Goal: Information Seeking & Learning: Compare options

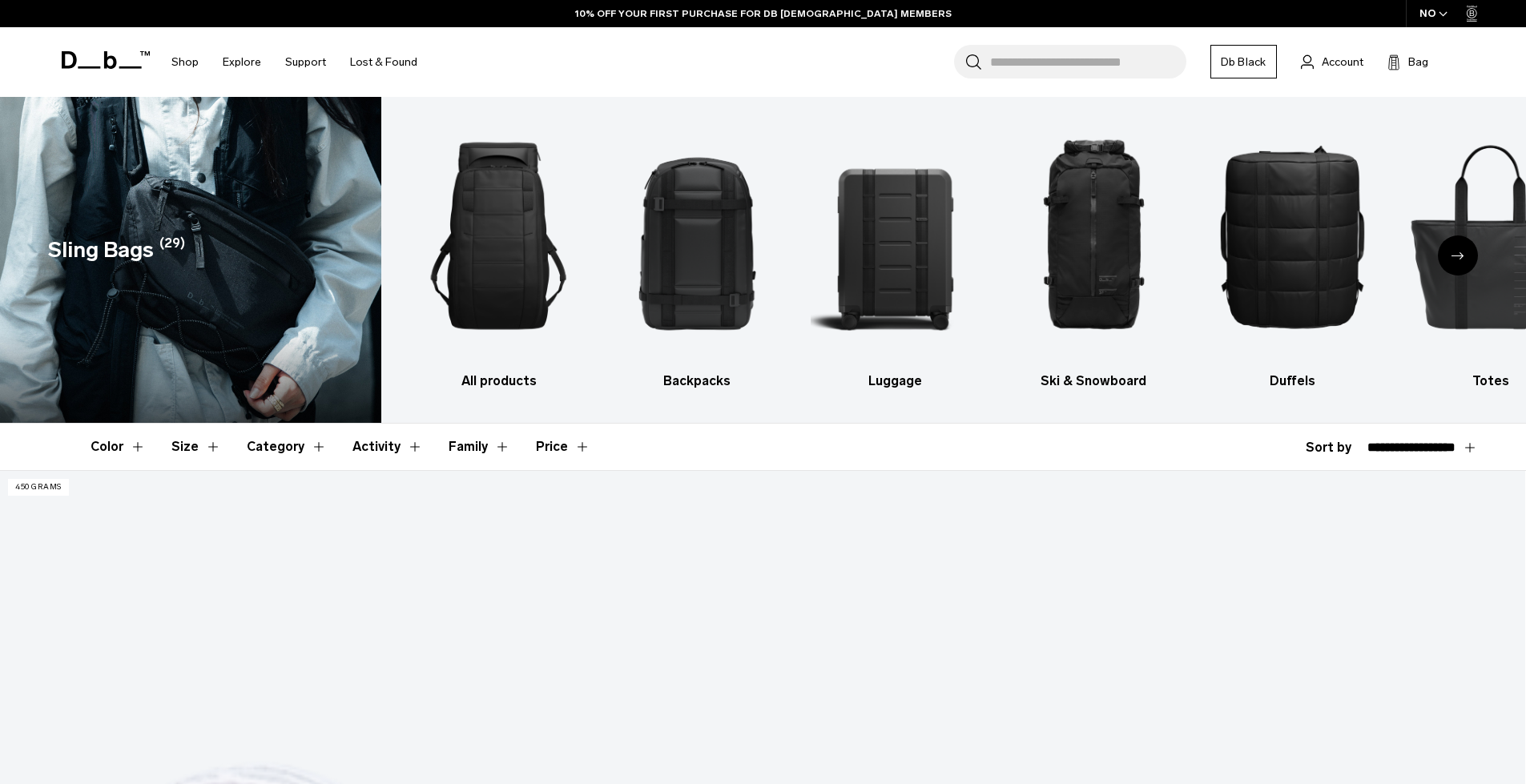
select select "**********"
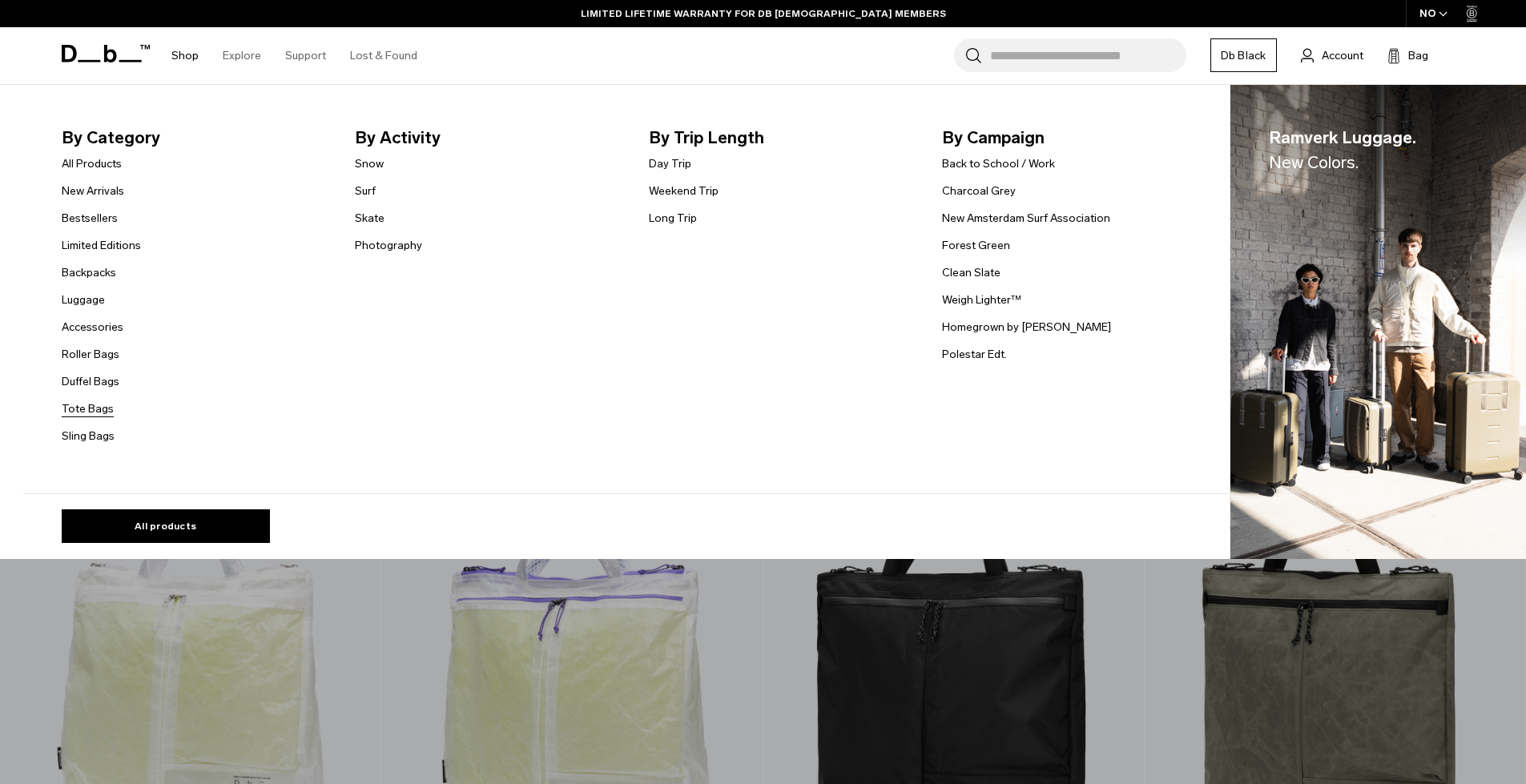
click at [96, 412] on link "Tote Bags" at bounding box center [88, 408] width 52 height 17
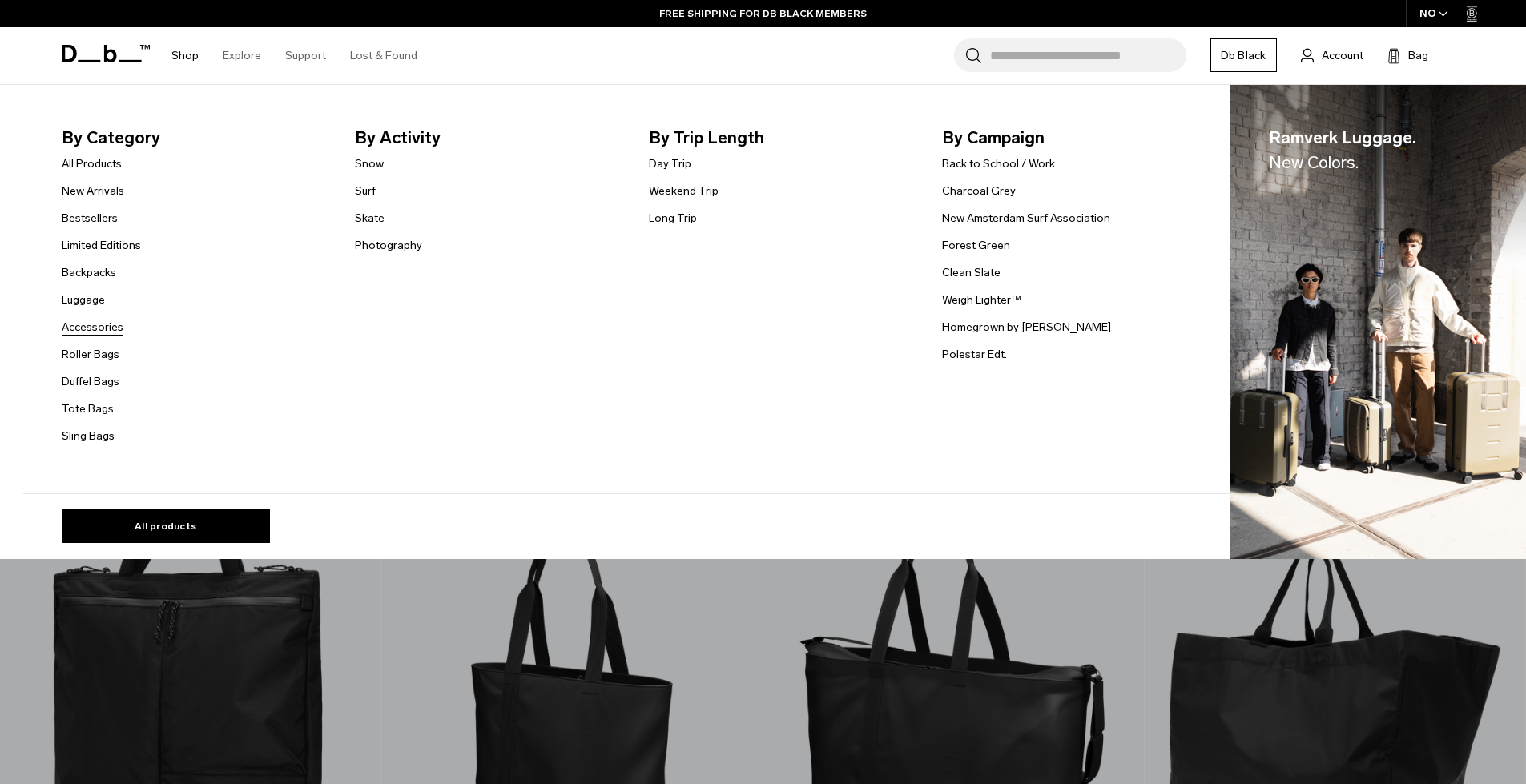
click at [96, 326] on link "Accessories" at bounding box center [93, 326] width 62 height 17
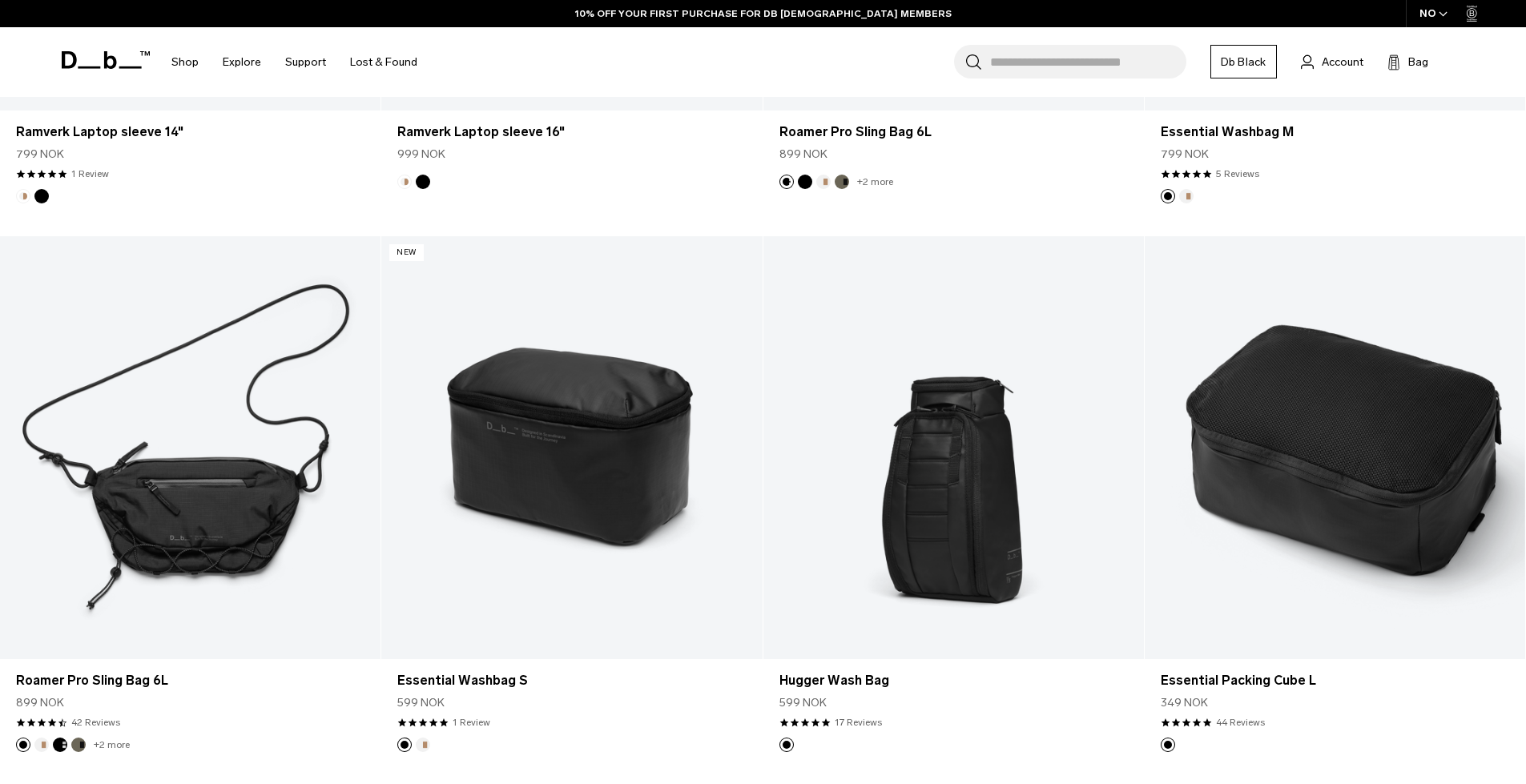
scroll to position [2524, 0]
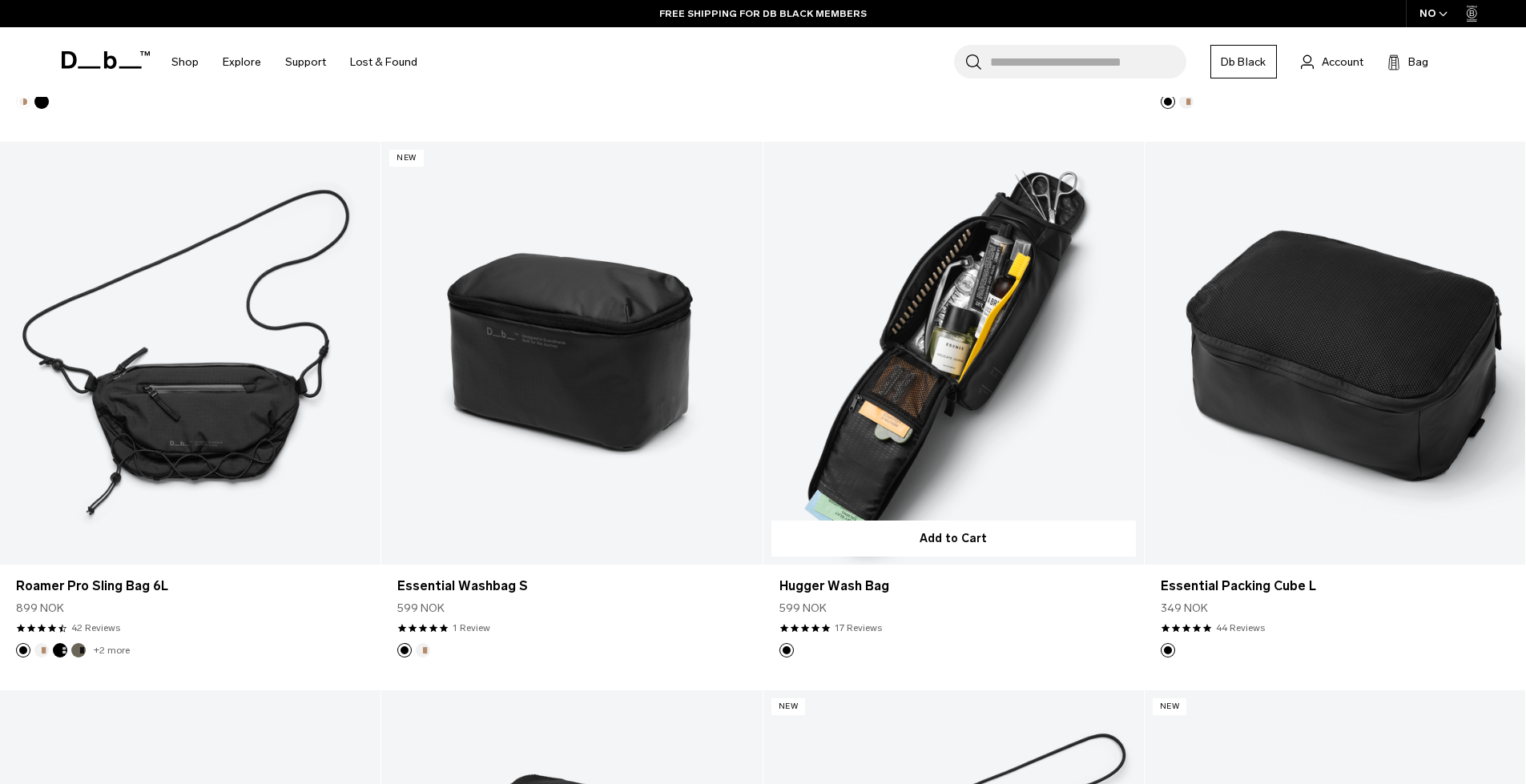
click at [886, 370] on link "Hugger Wash Bag" at bounding box center [954, 353] width 381 height 423
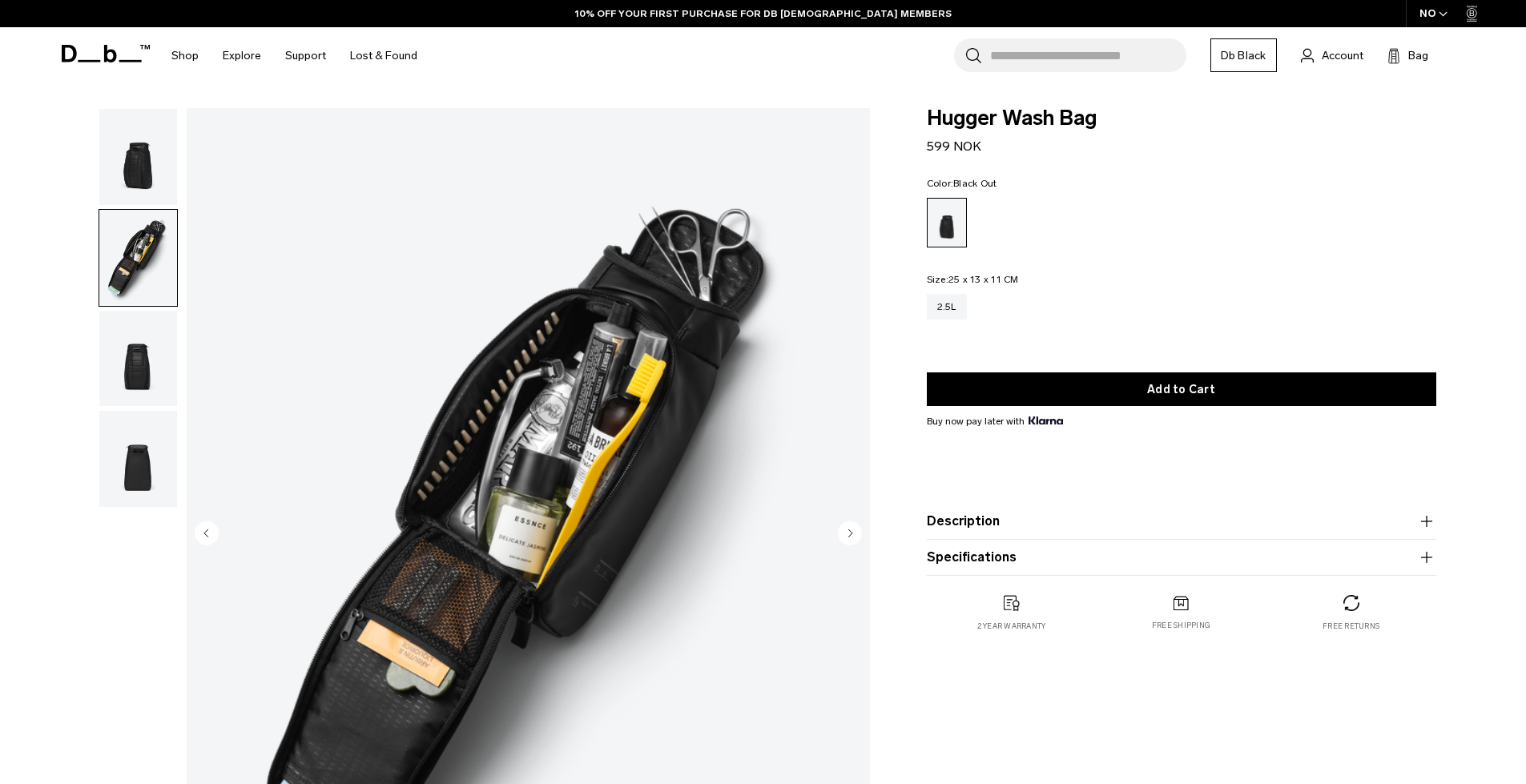
click at [129, 366] on img "button" at bounding box center [138, 358] width 78 height 96
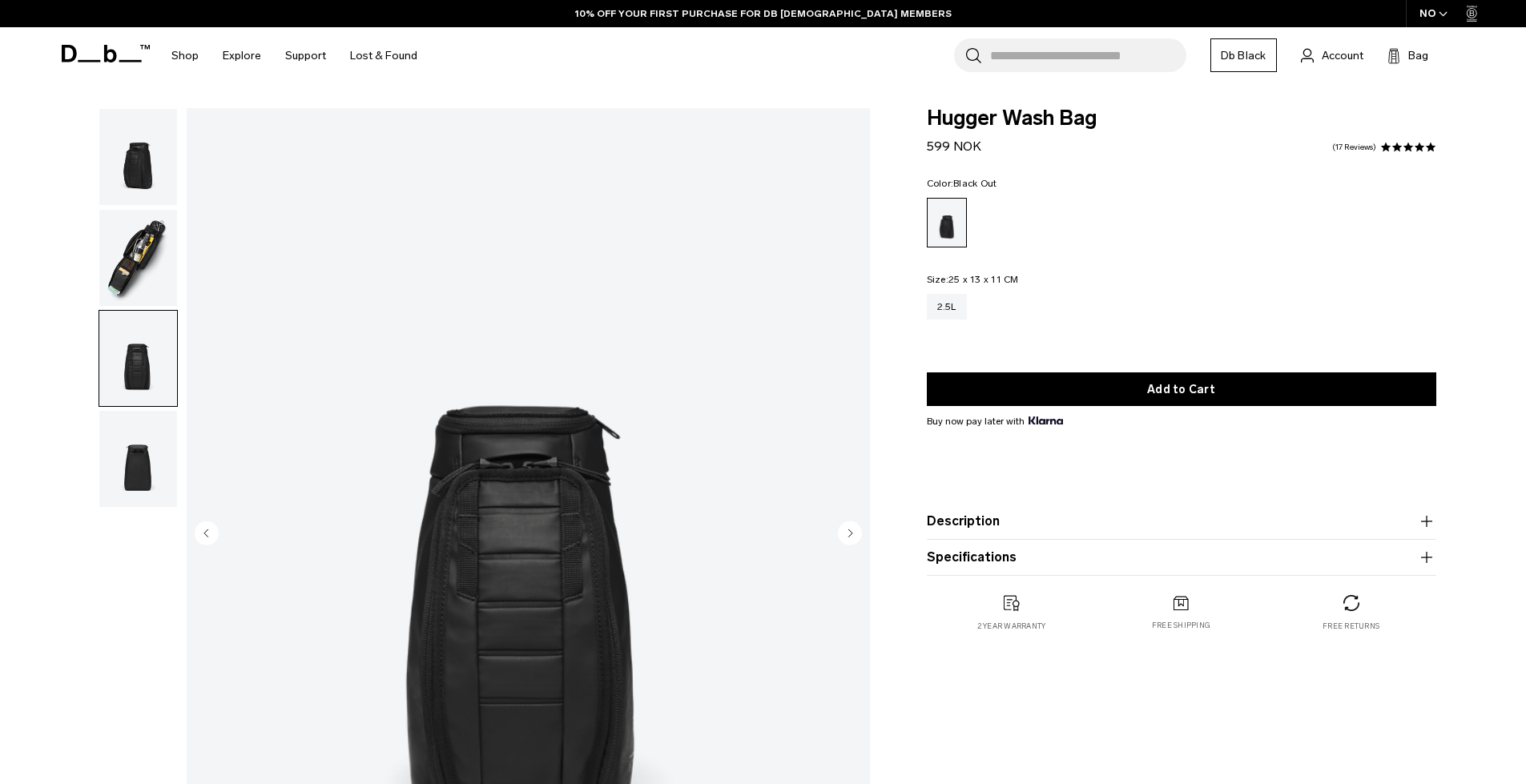
click at [130, 450] on img "button" at bounding box center [138, 459] width 78 height 96
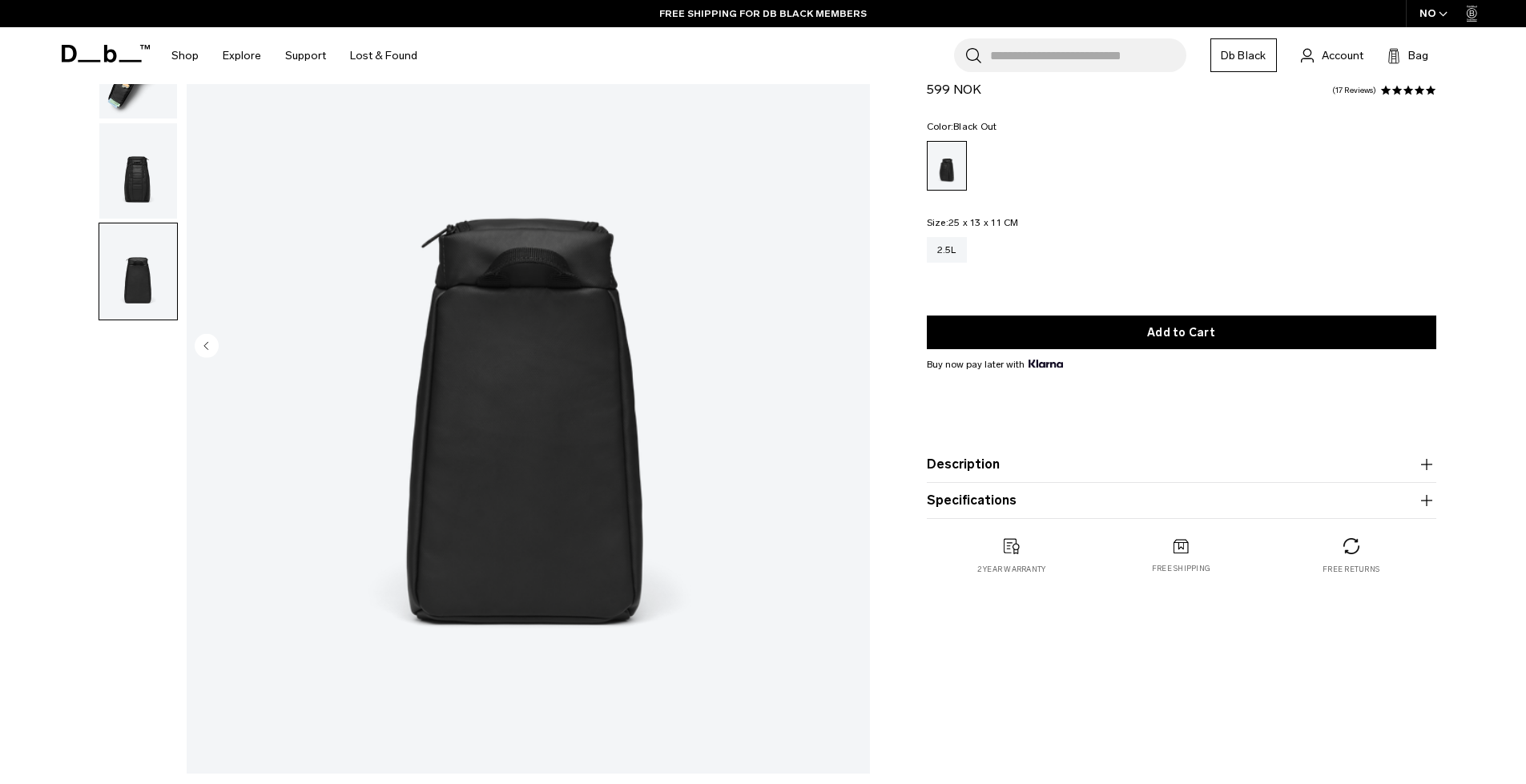
scroll to position [188, 0]
click at [1009, 459] on button "Description" at bounding box center [1181, 463] width 509 height 19
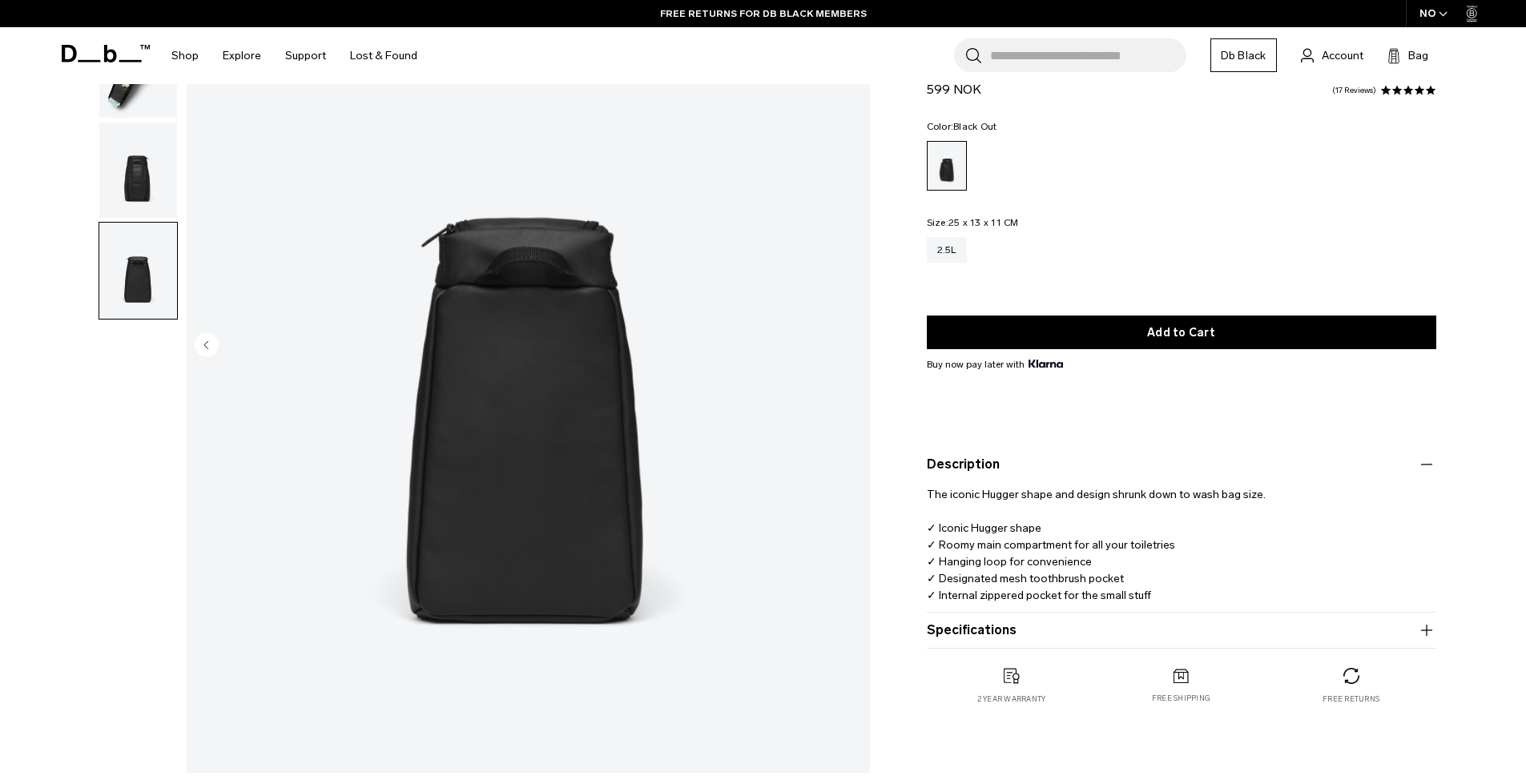
click at [980, 637] on button "Specifications" at bounding box center [1181, 629] width 509 height 19
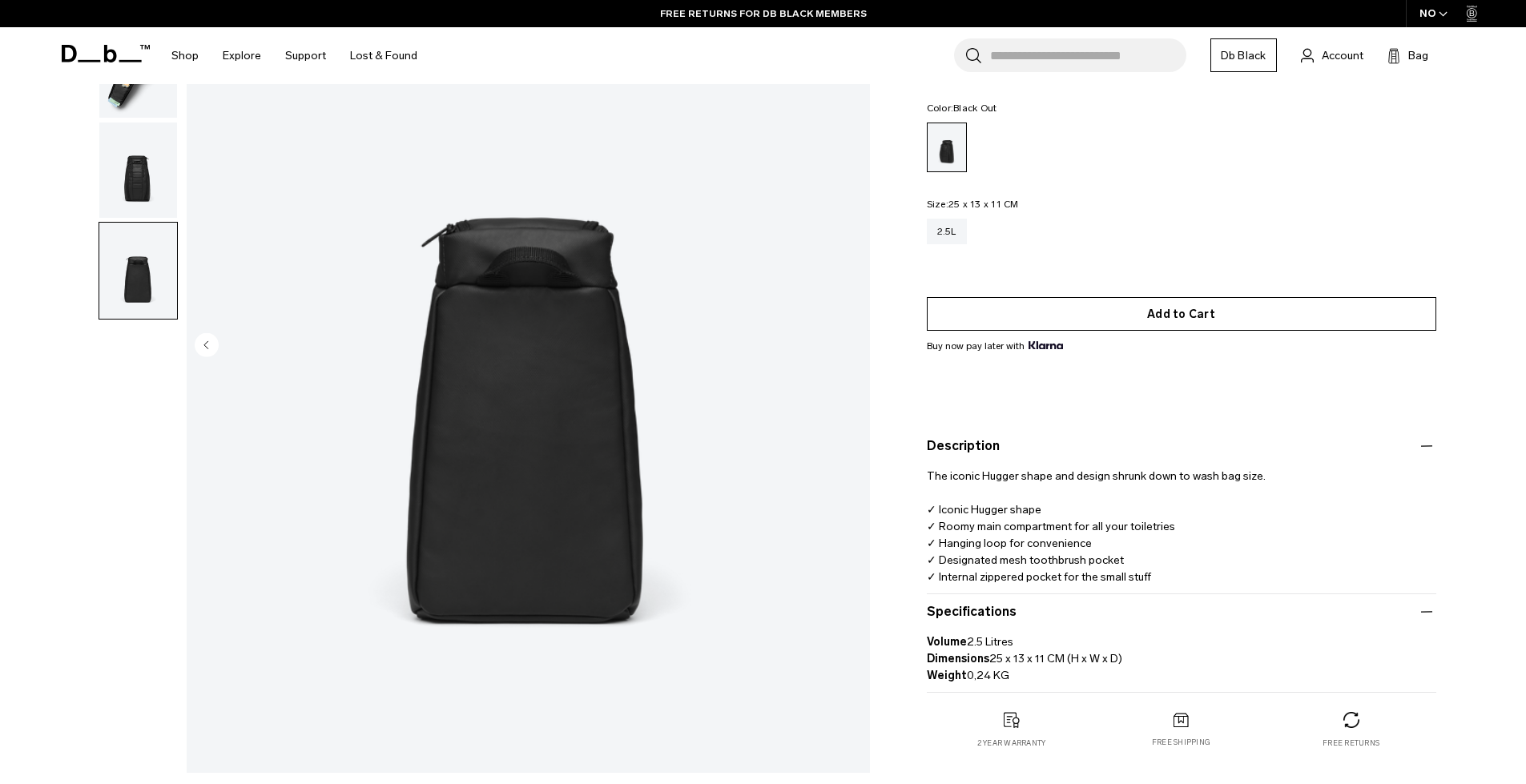
scroll to position [0, 0]
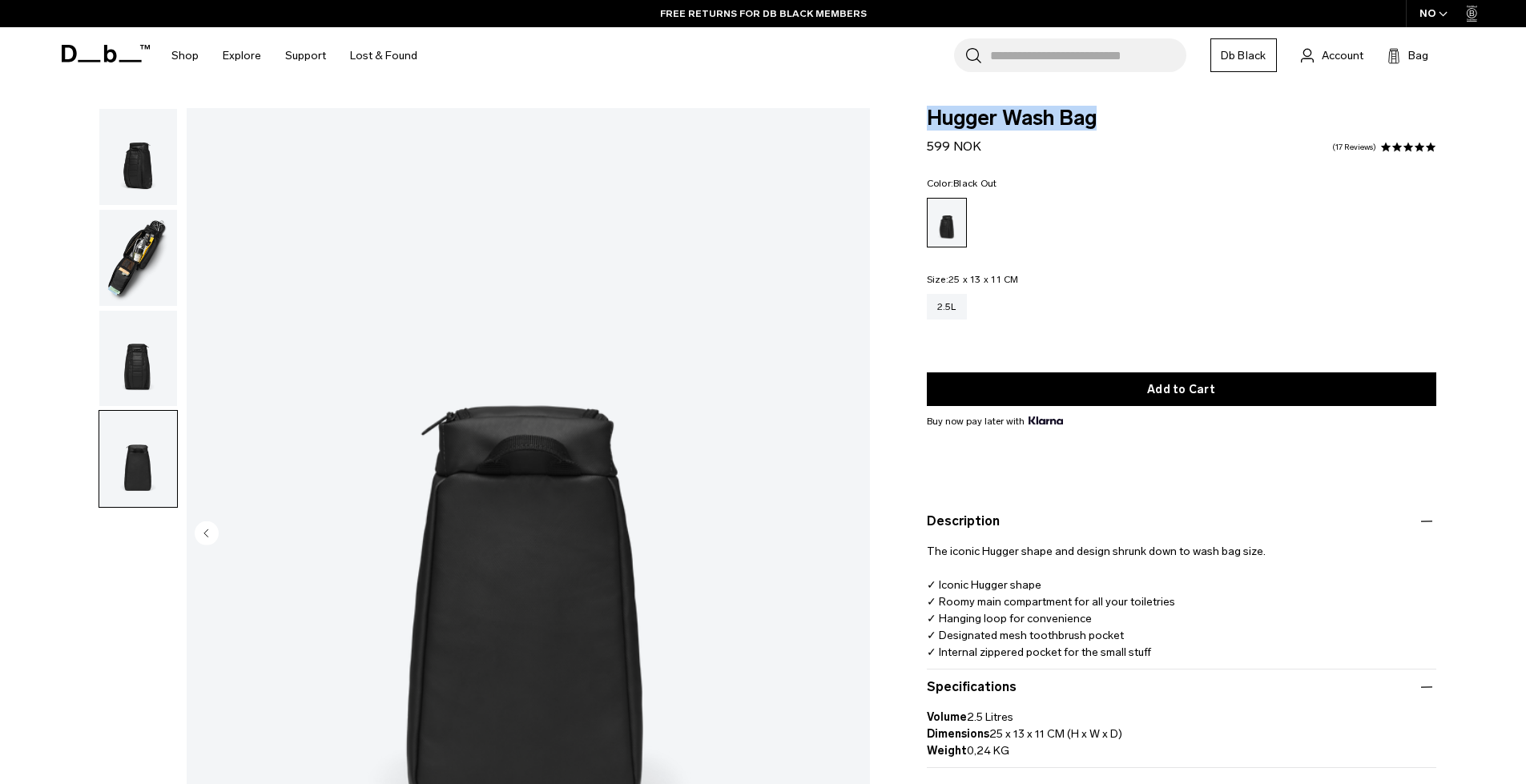
drag, startPoint x: 1107, startPoint y: 127, endPoint x: 881, endPoint y: 138, distance: 226.3
click at [881, 138] on div "Hugger Wash Bag 599 NOK 4.8 star rating 17 Reviews Color: Black Out Out of stoc…" at bounding box center [1182, 482] width 606 height 748
copy div
drag, startPoint x: 926, startPoint y: 108, endPoint x: 1118, endPoint y: 108, distance: 192.0
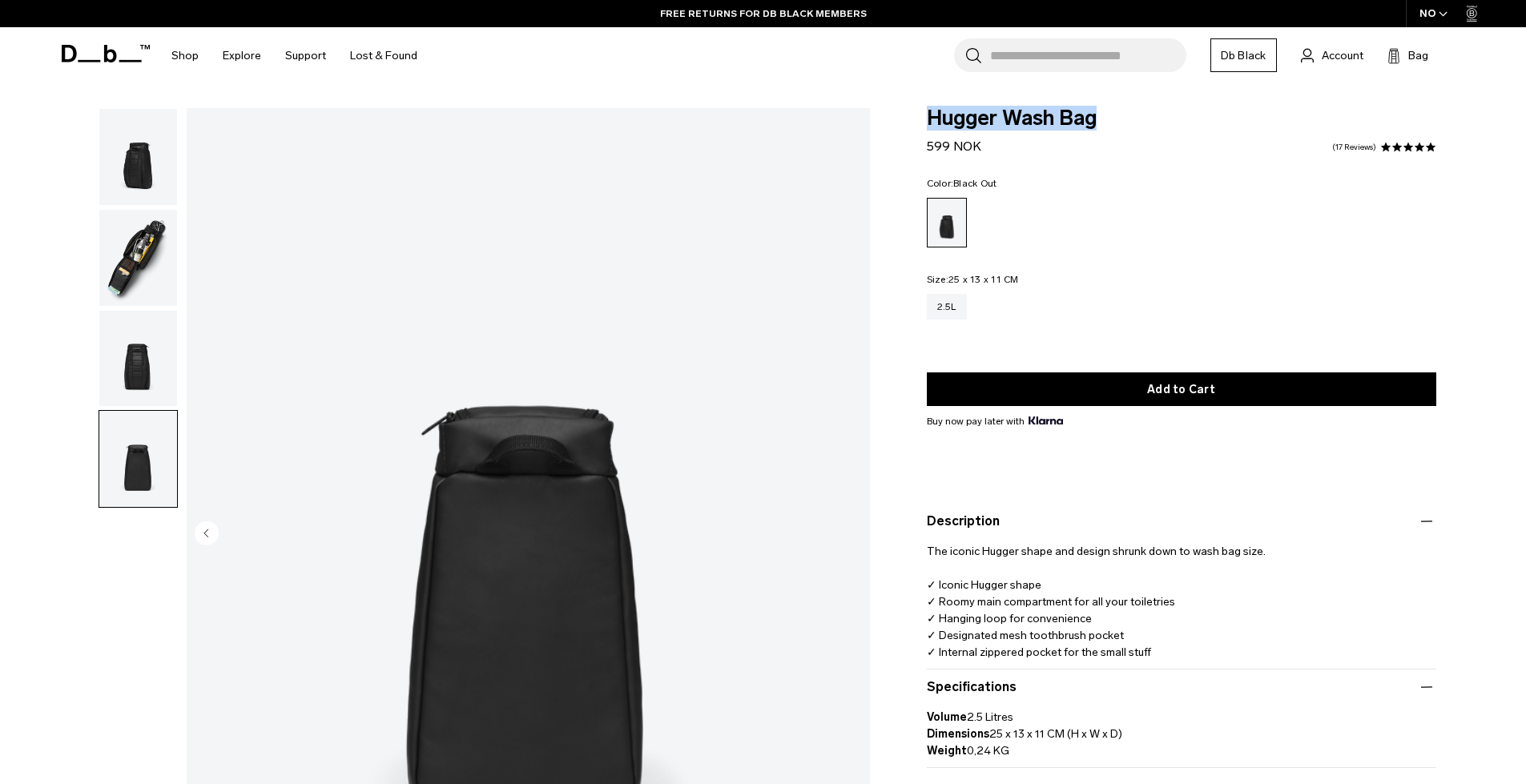
click at [1118, 108] on span "Hugger Wash Bag" at bounding box center [1181, 118] width 509 height 21
copy span "Hugger Wash Bag"
click at [142, 246] on img "button" at bounding box center [138, 257] width 78 height 96
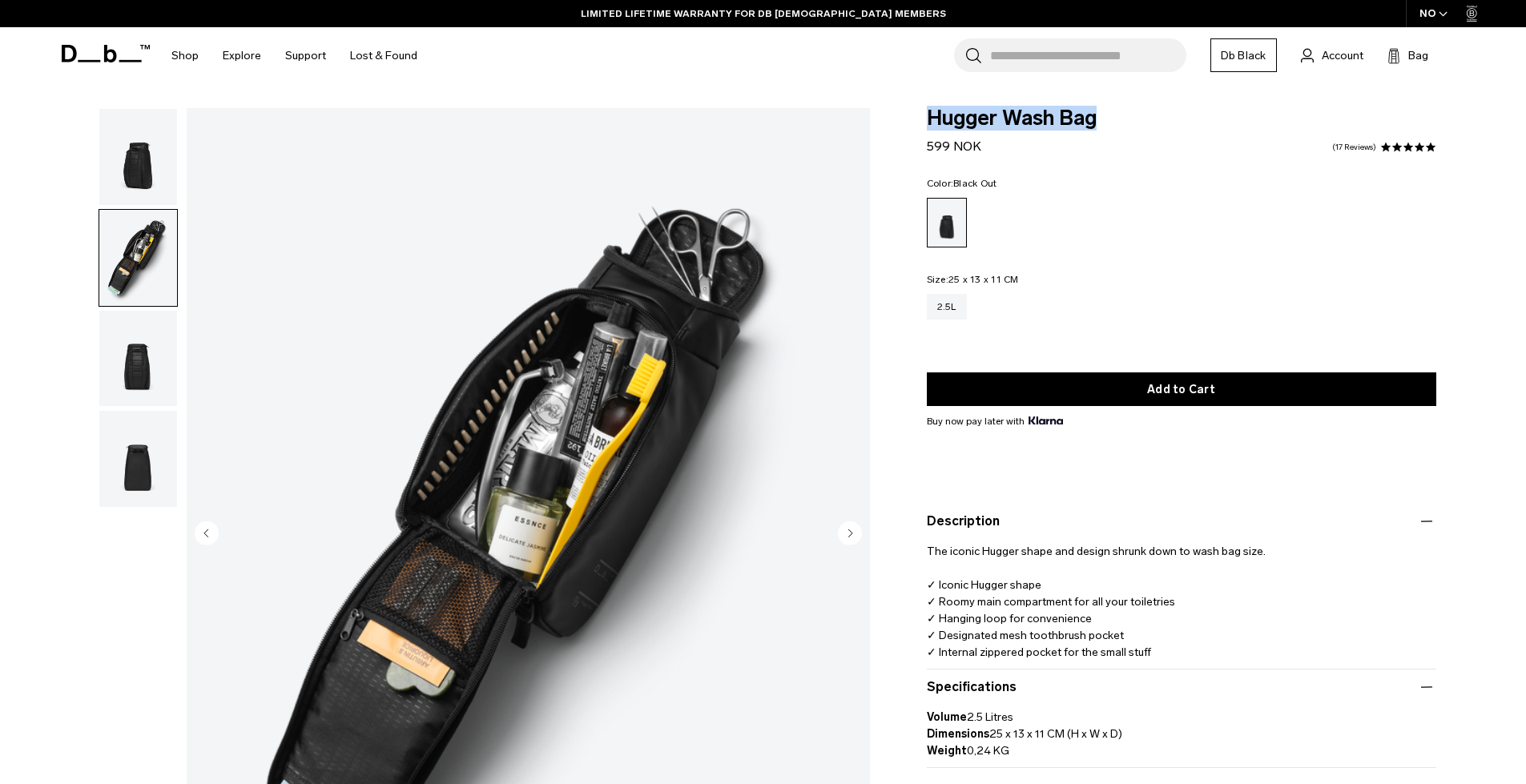
click at [141, 167] on img "button" at bounding box center [138, 156] width 78 height 96
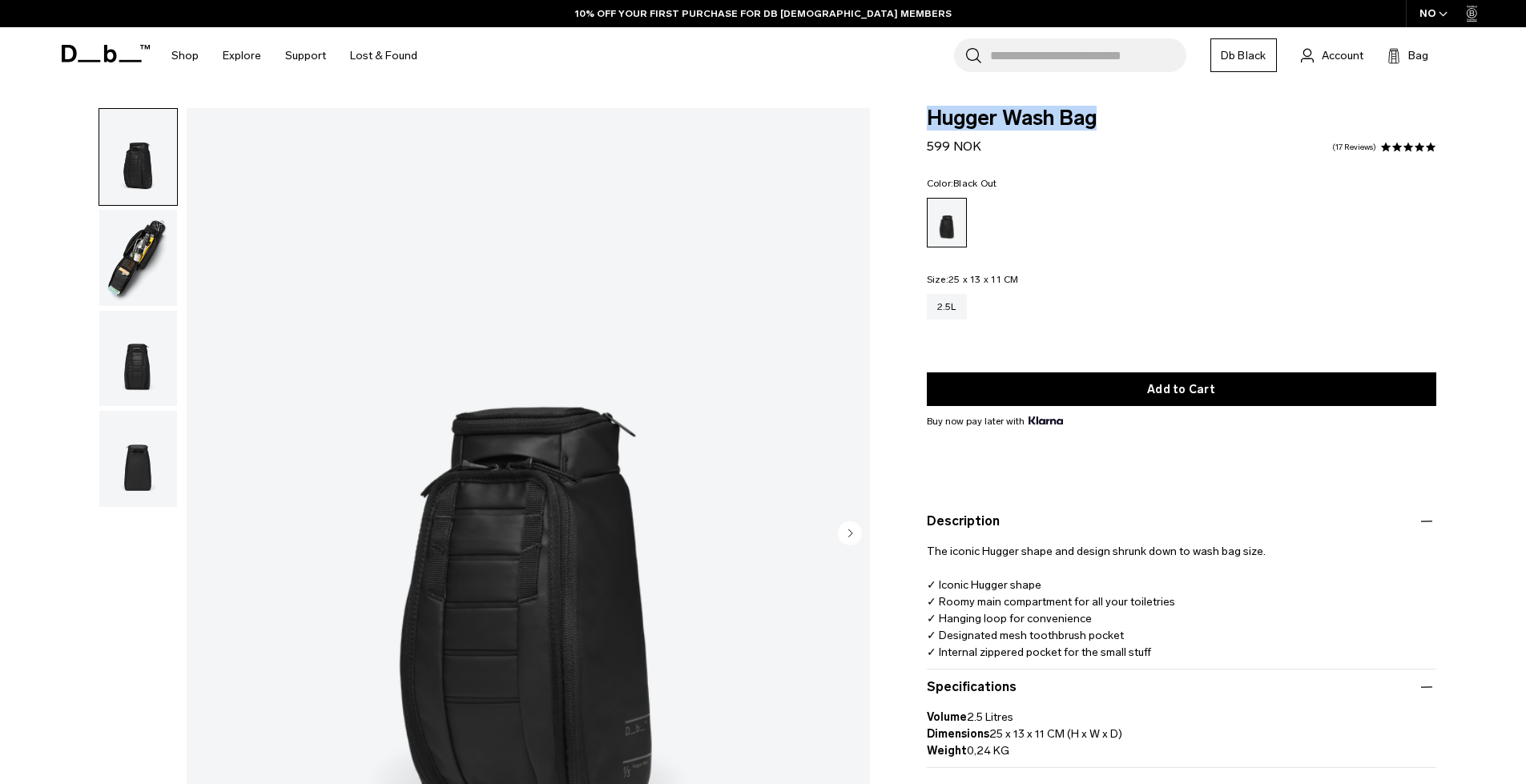
click at [1364, 147] on link "17 Reviews" at bounding box center [1353, 147] width 44 height 8
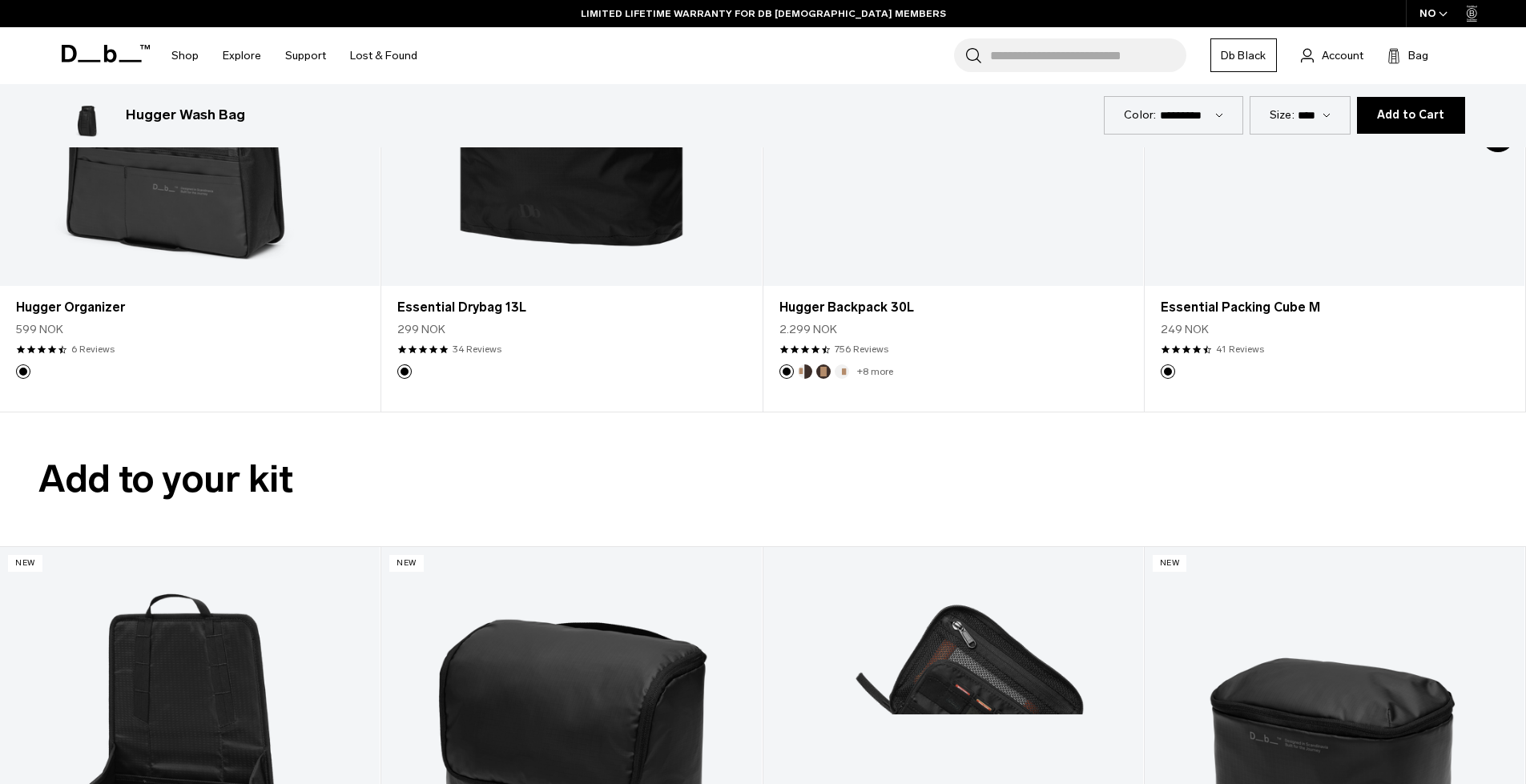
scroll to position [2990, 0]
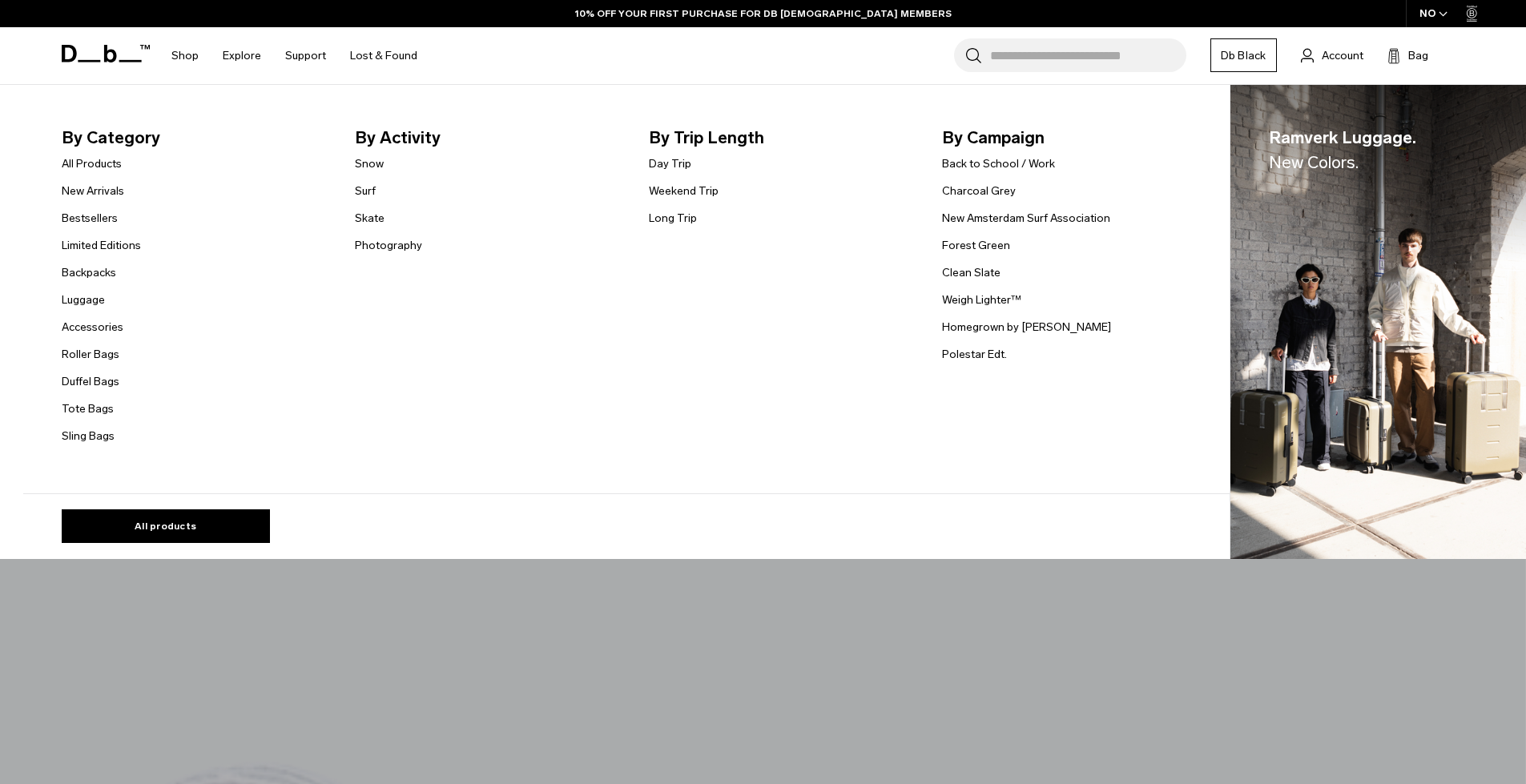
select select "**********"
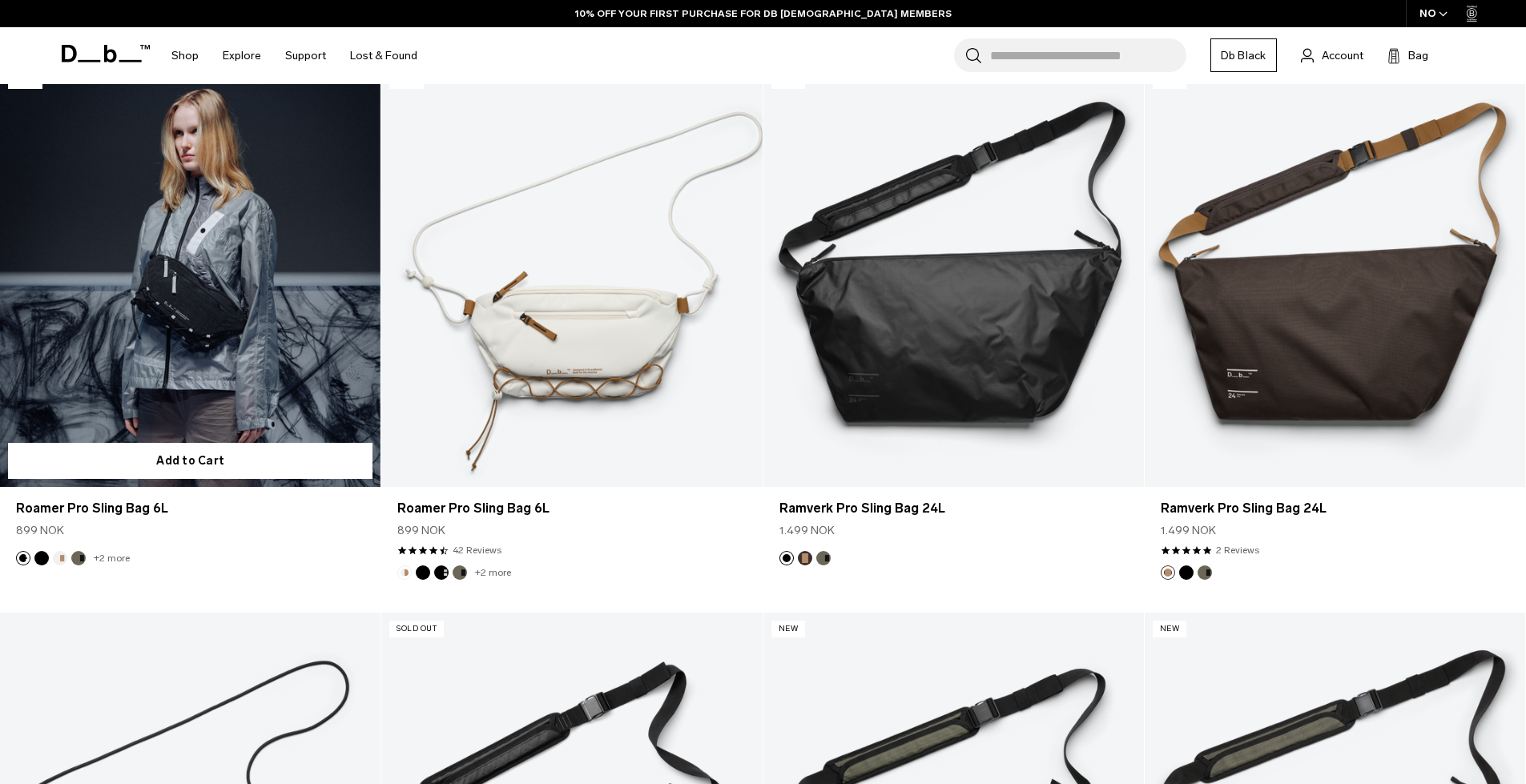
click at [143, 356] on link "Roamer Pro Sling Bag 6L" at bounding box center [190, 275] width 381 height 423
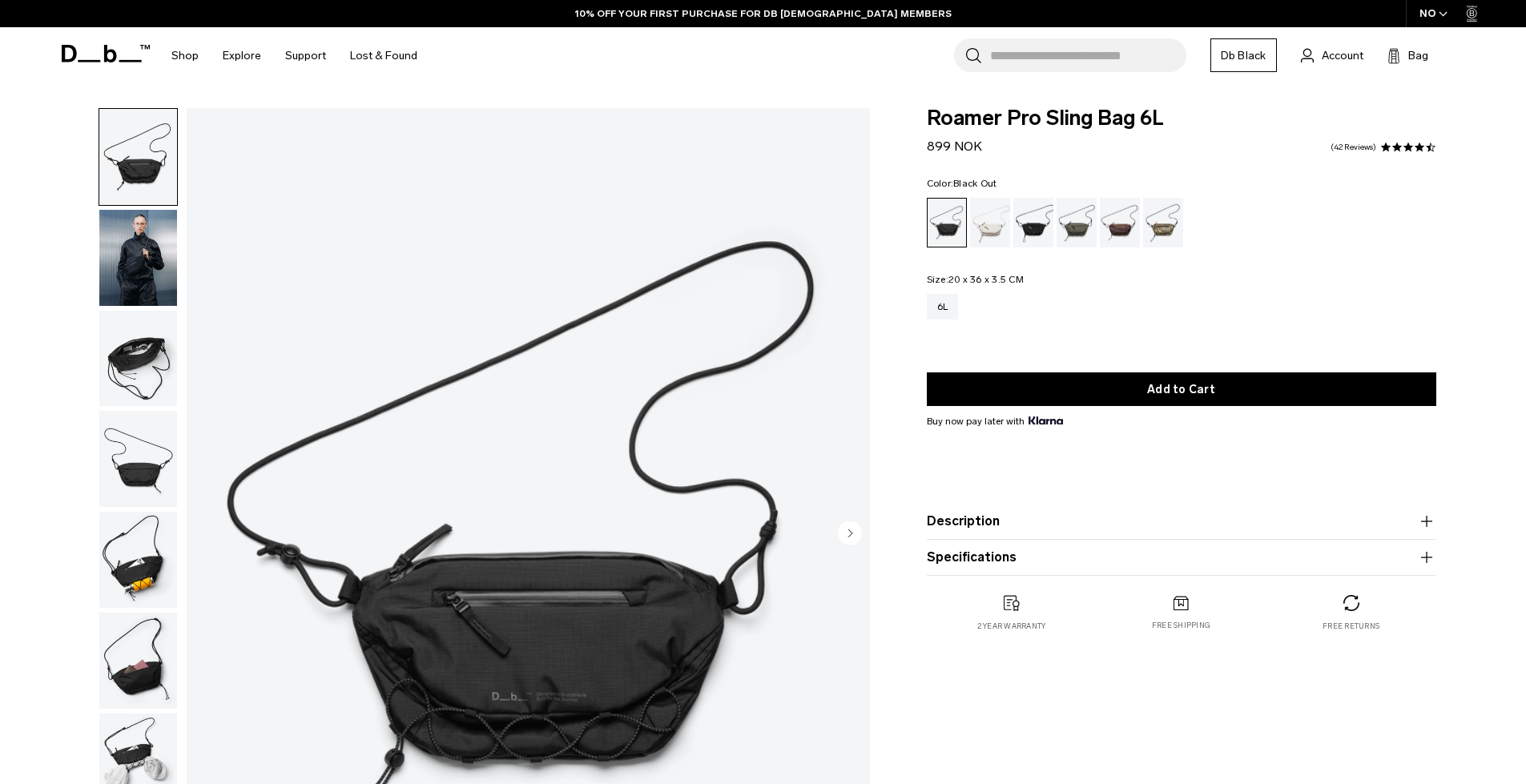
click at [1033, 235] on div "Charcoal Grey" at bounding box center [1033, 223] width 40 height 49
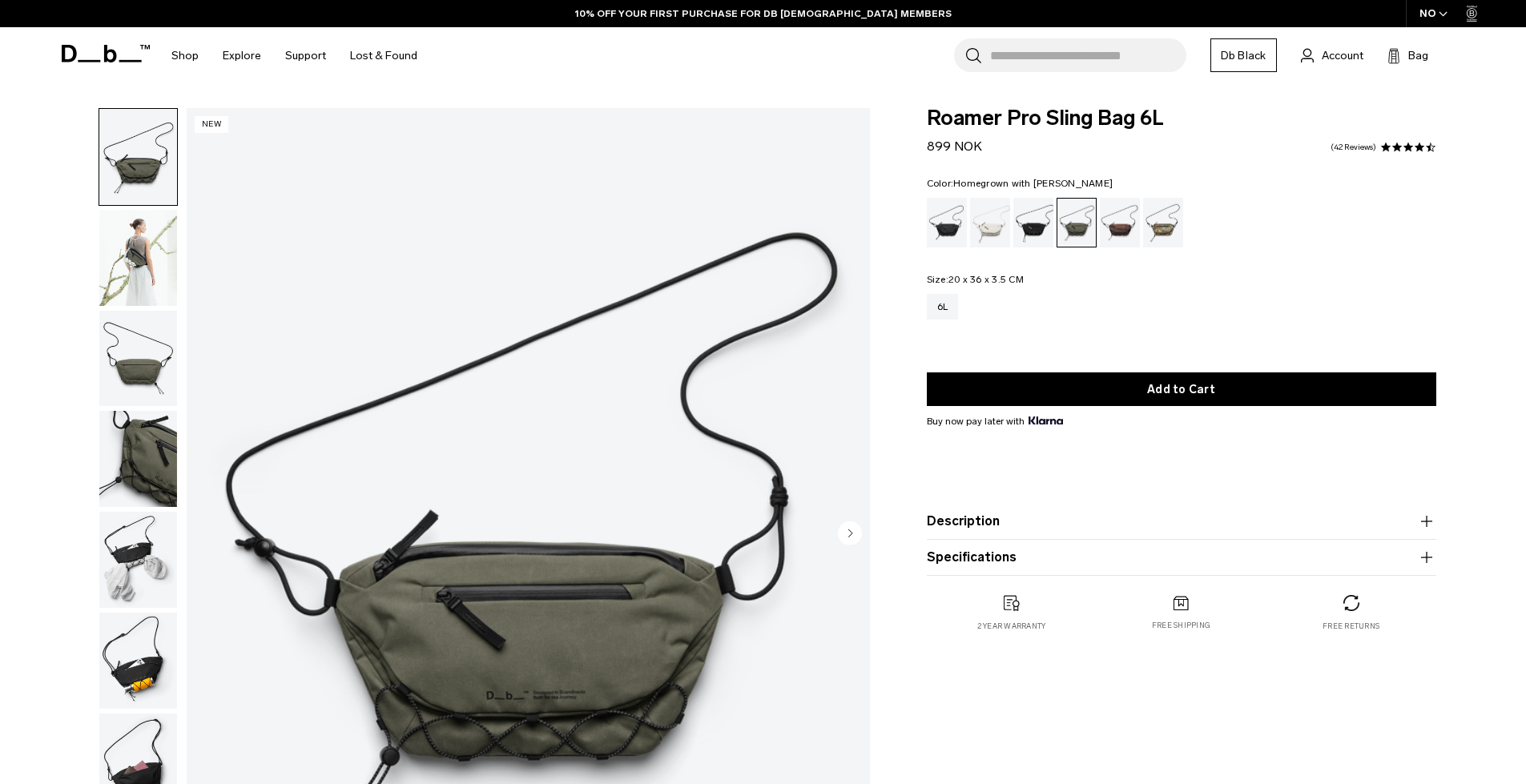
click at [1117, 225] on div "Homegrown with Lu" at bounding box center [1120, 223] width 40 height 49
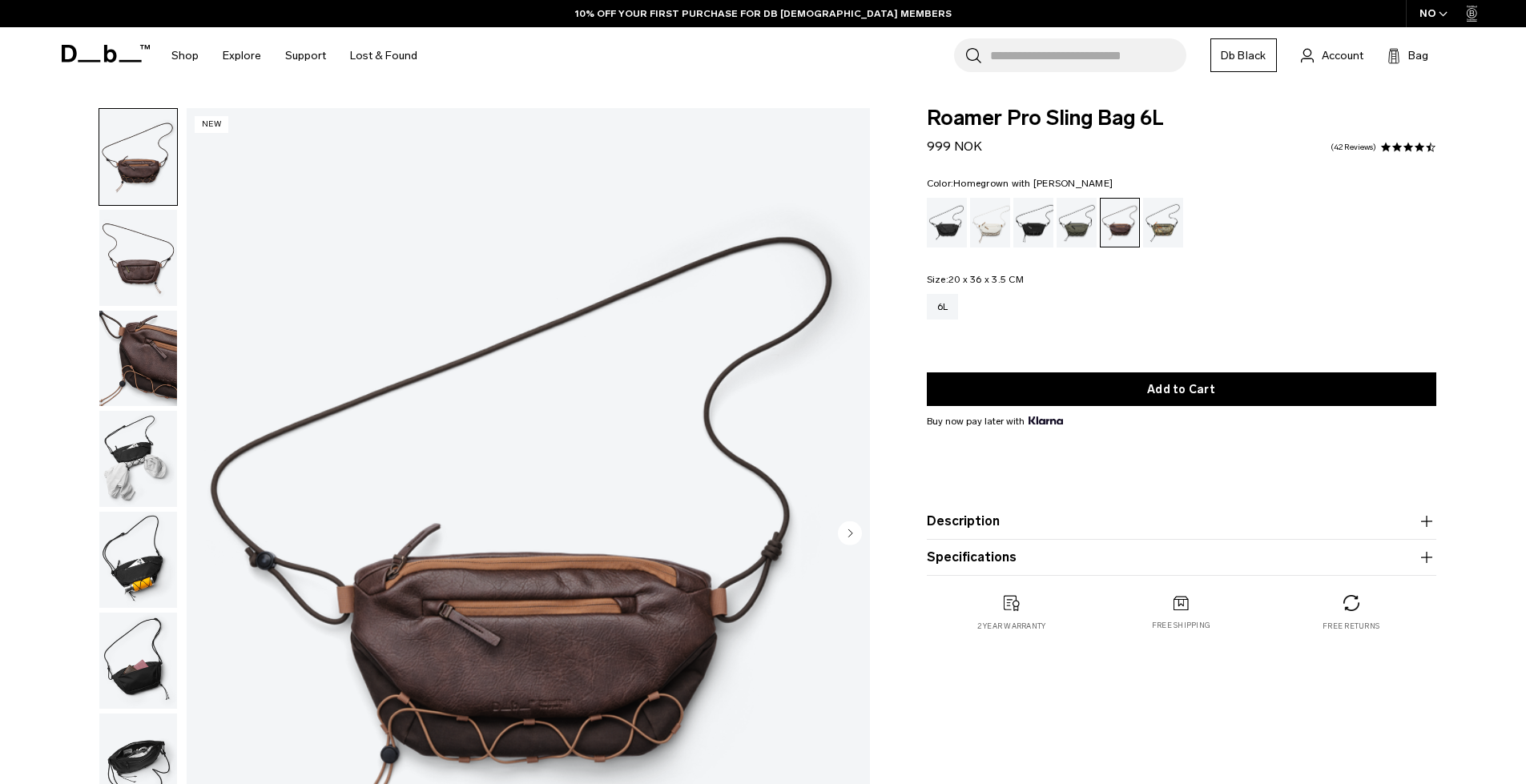
click at [1169, 219] on div "Db x Beyond Medals" at bounding box center [1163, 223] width 40 height 49
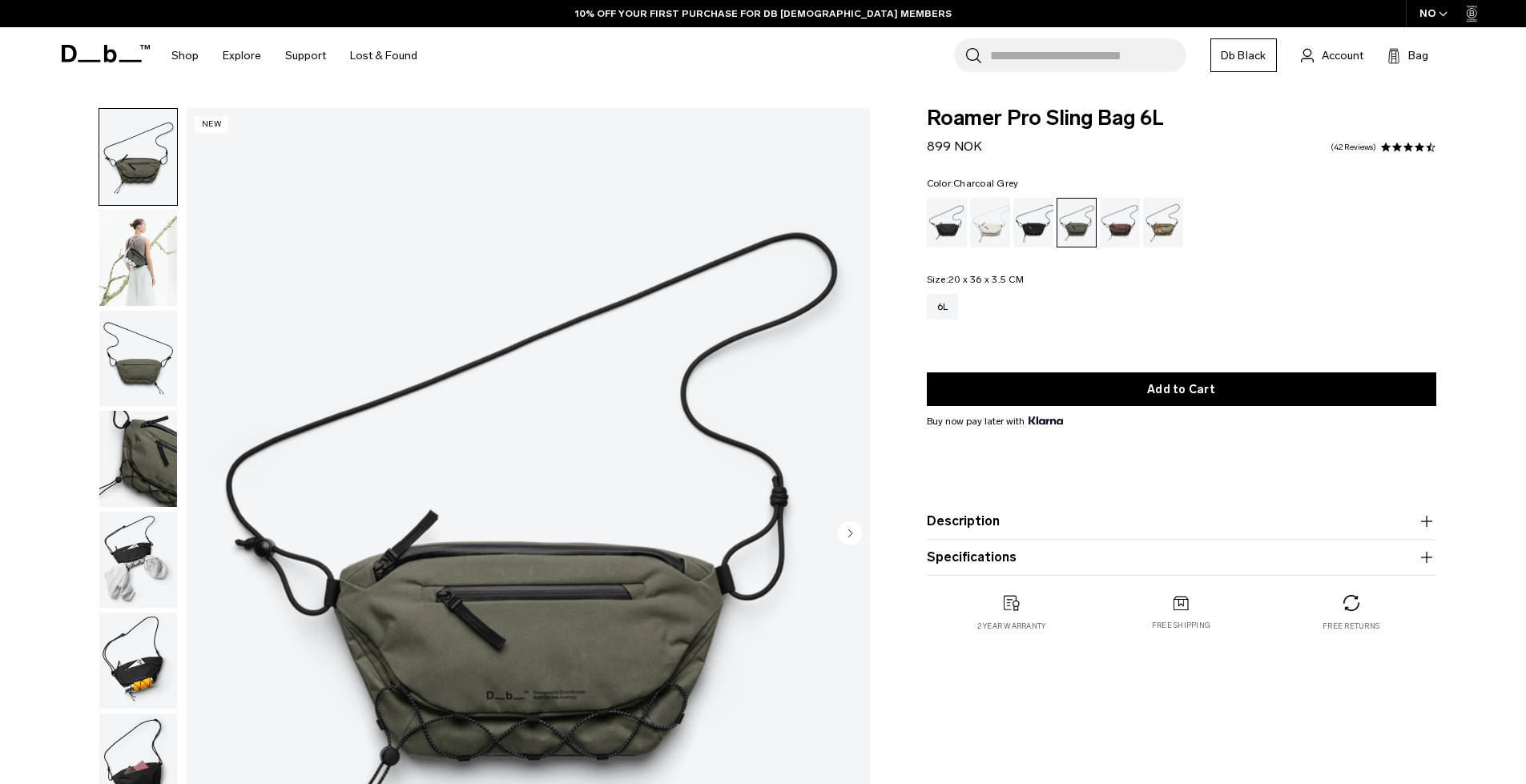
click at [1034, 233] on div "Charcoal Grey" at bounding box center [1033, 223] width 40 height 49
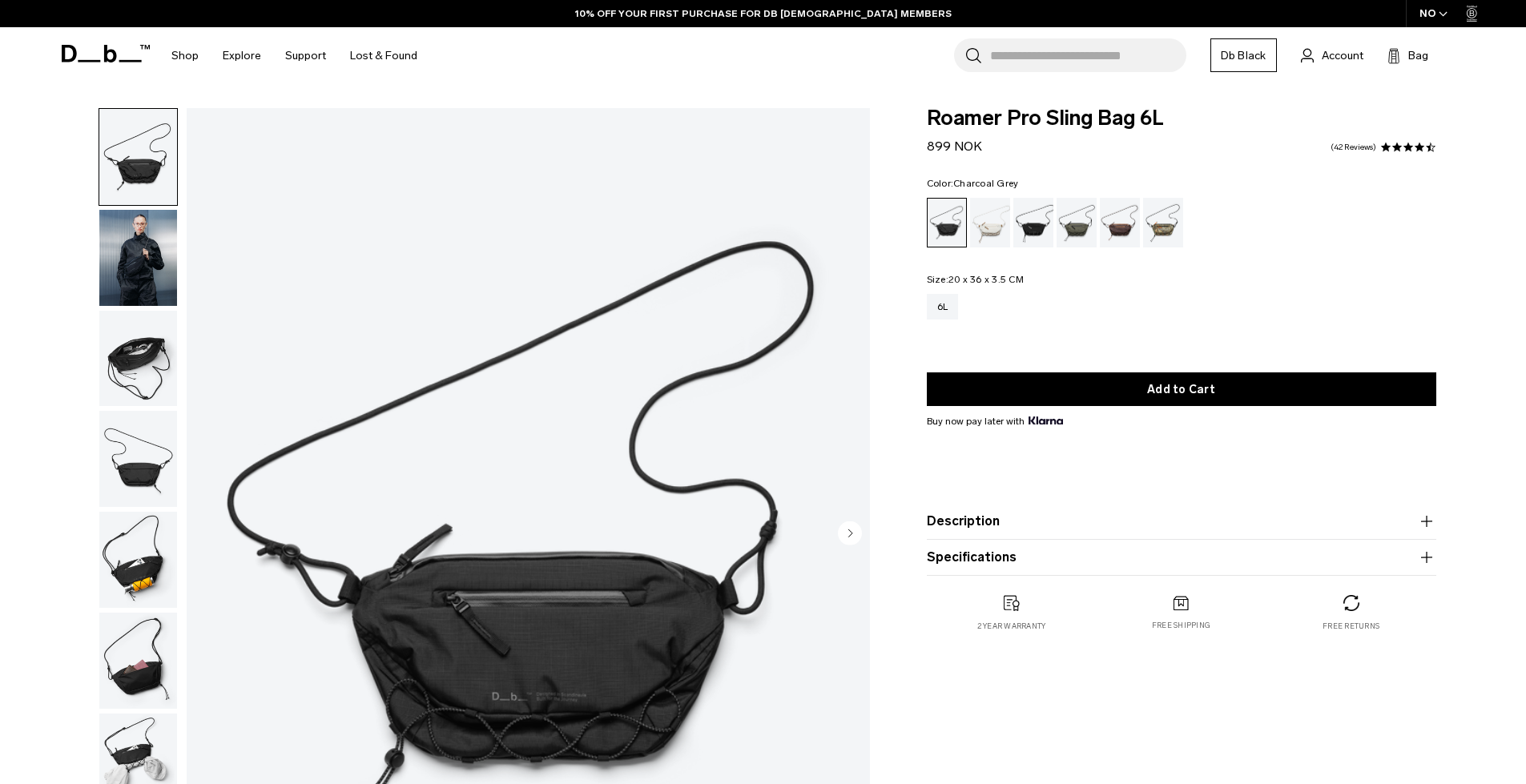
click at [1045, 224] on div "Charcoal Grey" at bounding box center [1033, 223] width 40 height 49
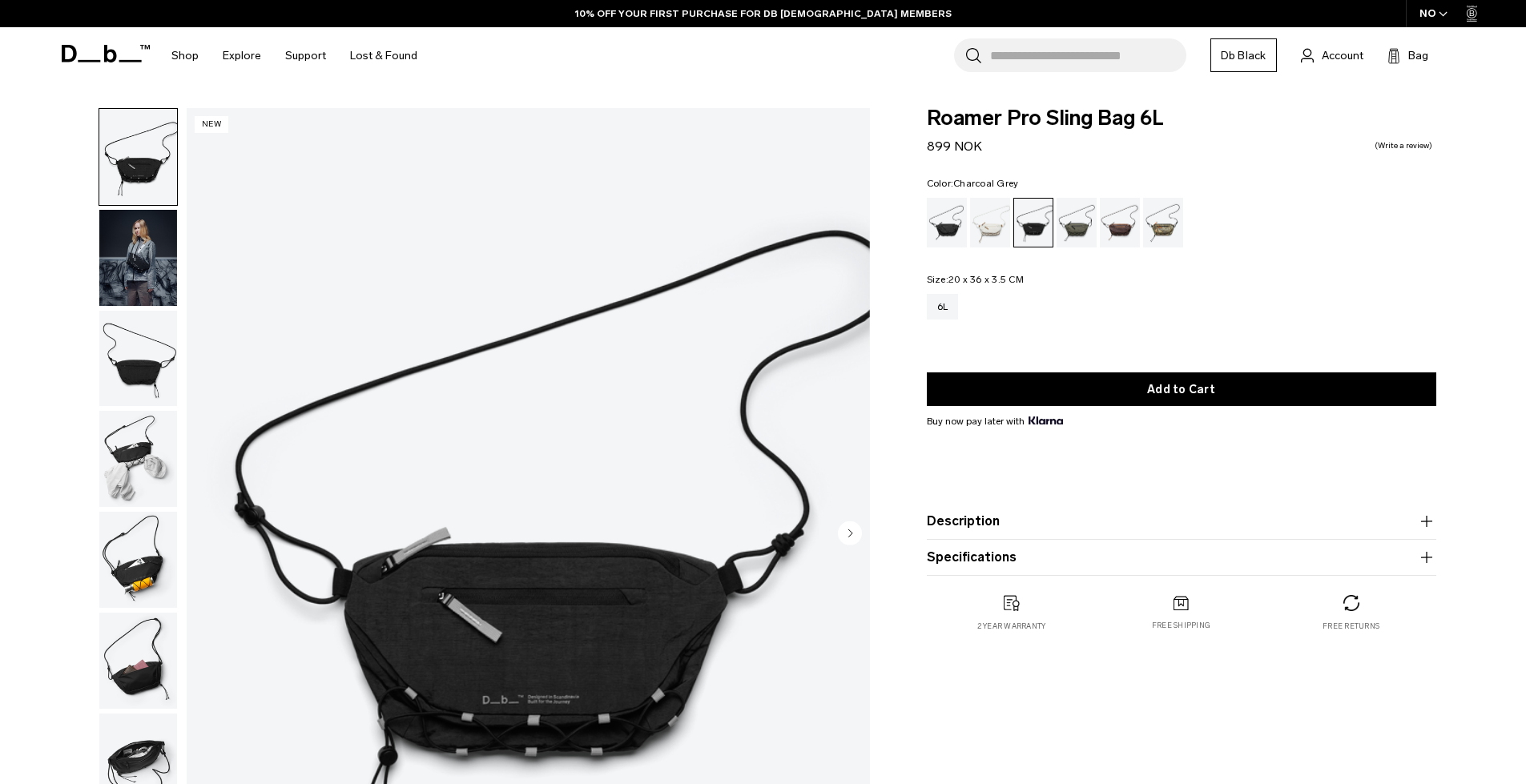
click at [125, 282] on img "button" at bounding box center [138, 257] width 78 height 96
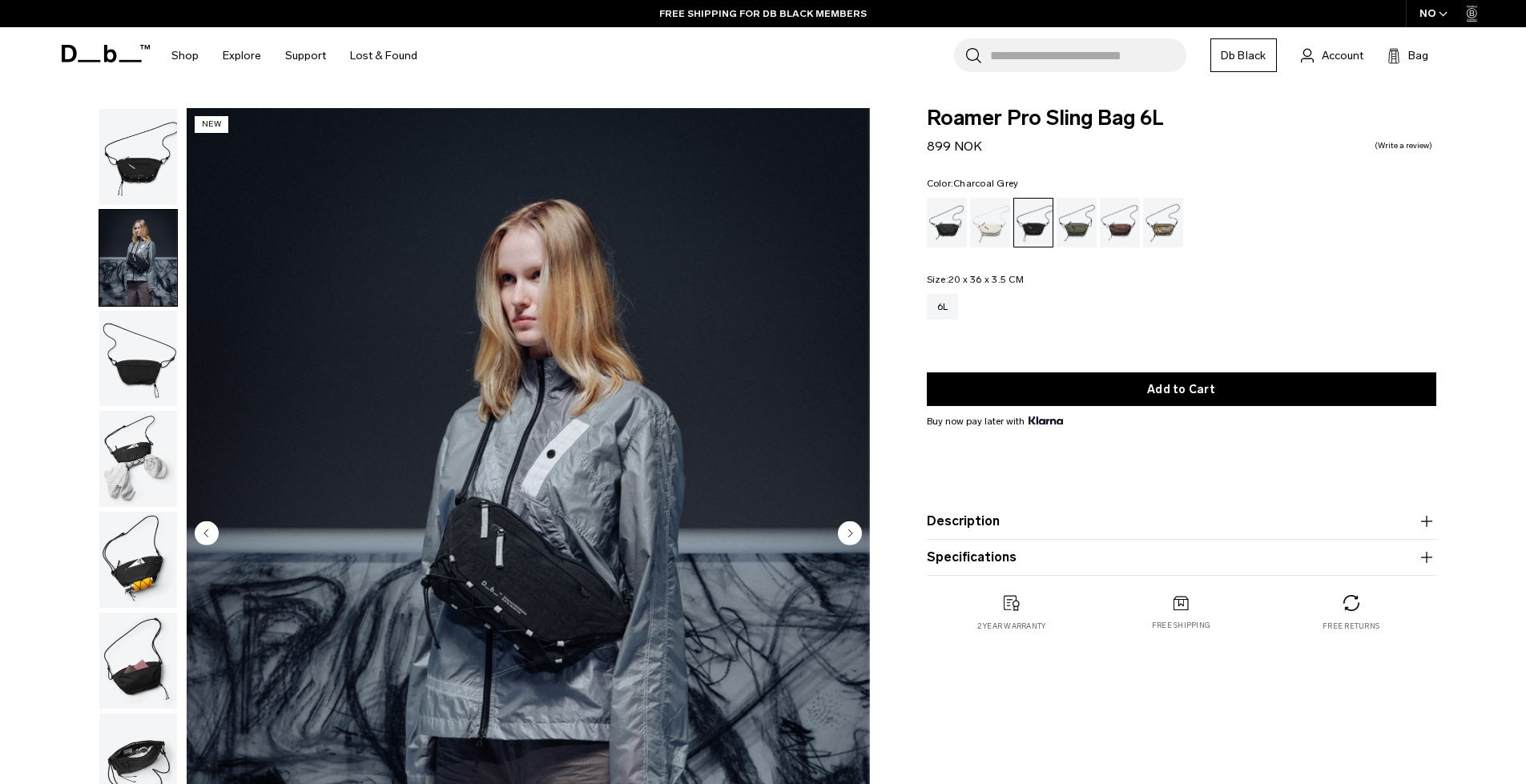
click at [132, 573] on img "button" at bounding box center [138, 559] width 78 height 96
